Goal: Use online tool/utility: Utilize a website feature to perform a specific function

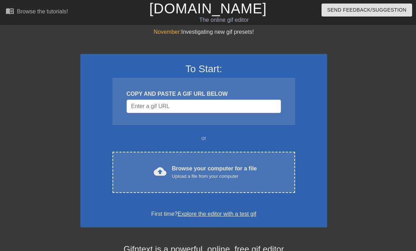
click at [129, 148] on div "To Start: COPY AND PASTE A GIF URL BELOW or cloud_upload Browse your computer f…" at bounding box center [203, 141] width 247 height 174
click at [129, 165] on div "cloud_upload Browse your computer for a file Upload a file from your computer" at bounding box center [203, 173] width 153 height 16
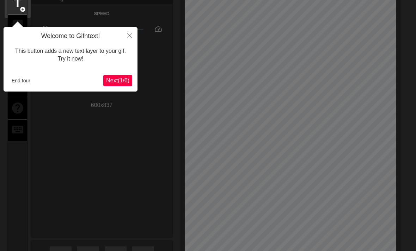
scroll to position [17, 0]
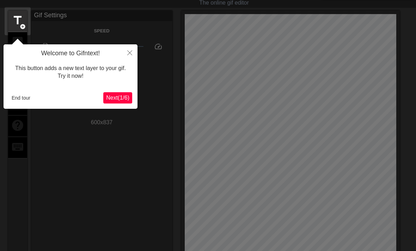
click at [129, 55] on icon "Close" at bounding box center [129, 52] width 5 height 5
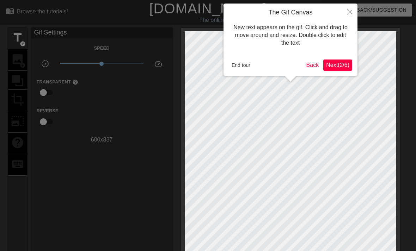
click at [308, 64] on button "Back" at bounding box center [312, 65] width 18 height 11
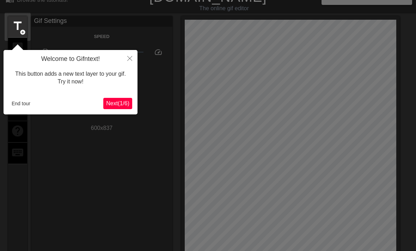
scroll to position [17, 0]
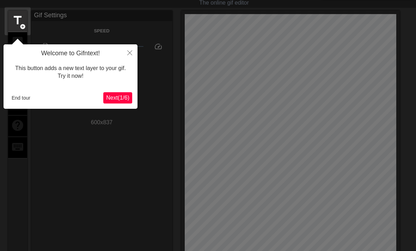
click at [132, 50] on icon "Close" at bounding box center [129, 52] width 5 height 5
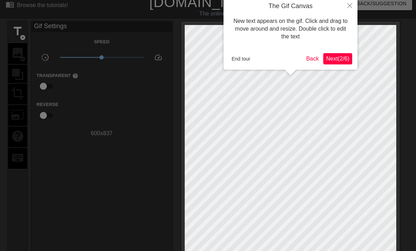
scroll to position [0, 0]
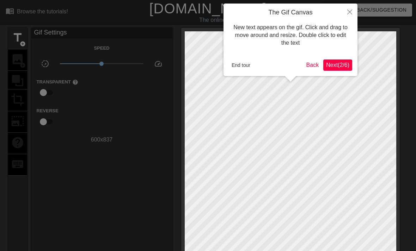
click at [349, 60] on button "Next ( 2 / 6 )" at bounding box center [337, 65] width 29 height 11
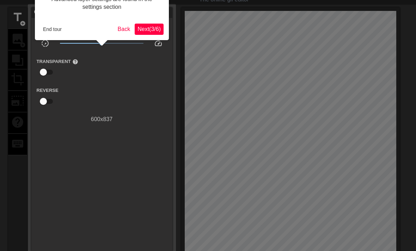
scroll to position [21, 0]
click at [149, 24] on button "Next ( 3 / 6 )" at bounding box center [149, 28] width 29 height 11
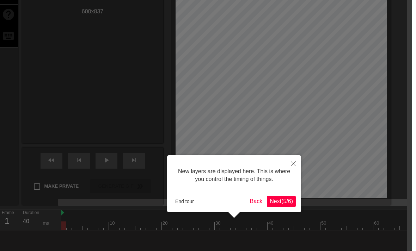
scroll to position [134, 5]
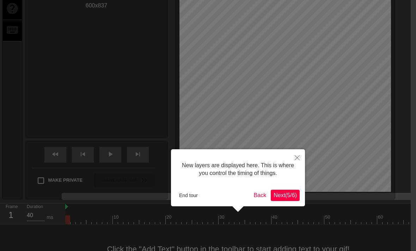
click at [295, 197] on span "Next ( 5 / 6 )" at bounding box center [284, 195] width 23 height 6
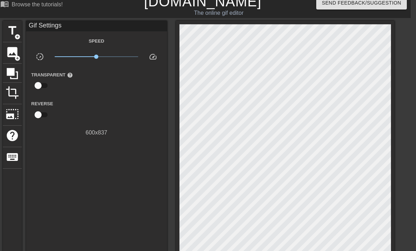
scroll to position [0, 5]
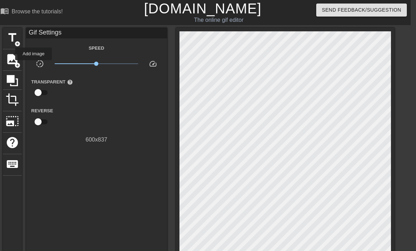
click at [11, 54] on span "image" at bounding box center [12, 59] width 13 height 13
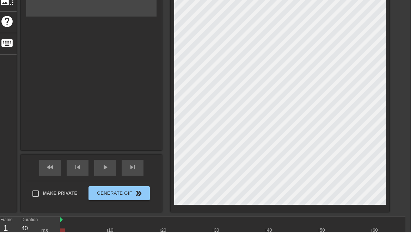
scroll to position [102, 5]
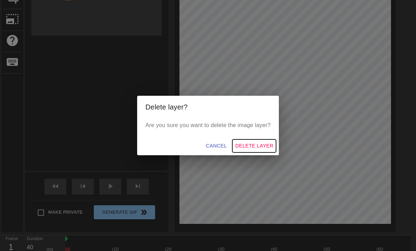
click at [268, 150] on span "Delete Layer" at bounding box center [254, 146] width 38 height 9
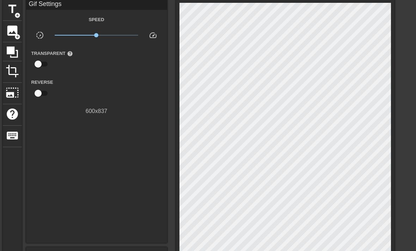
scroll to position [29, 5]
click at [12, 90] on span "photo_size_select_large" at bounding box center [12, 92] width 13 height 13
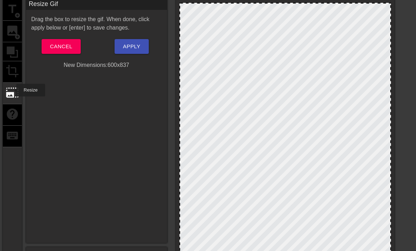
click at [9, 48] on div "title add_circle image add_circle crop photo_size_select_large help keyboard" at bounding box center [12, 152] width 19 height 306
click at [52, 42] on span "Cancel" at bounding box center [61, 46] width 22 height 9
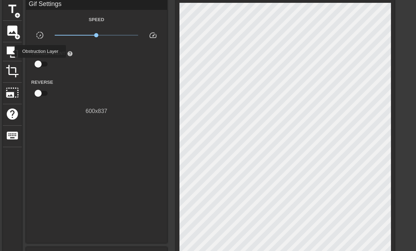
click at [10, 51] on icon at bounding box center [12, 52] width 11 height 11
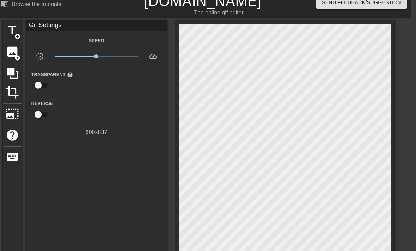
scroll to position [0, 5]
